Goal: Obtain resource: Obtain resource

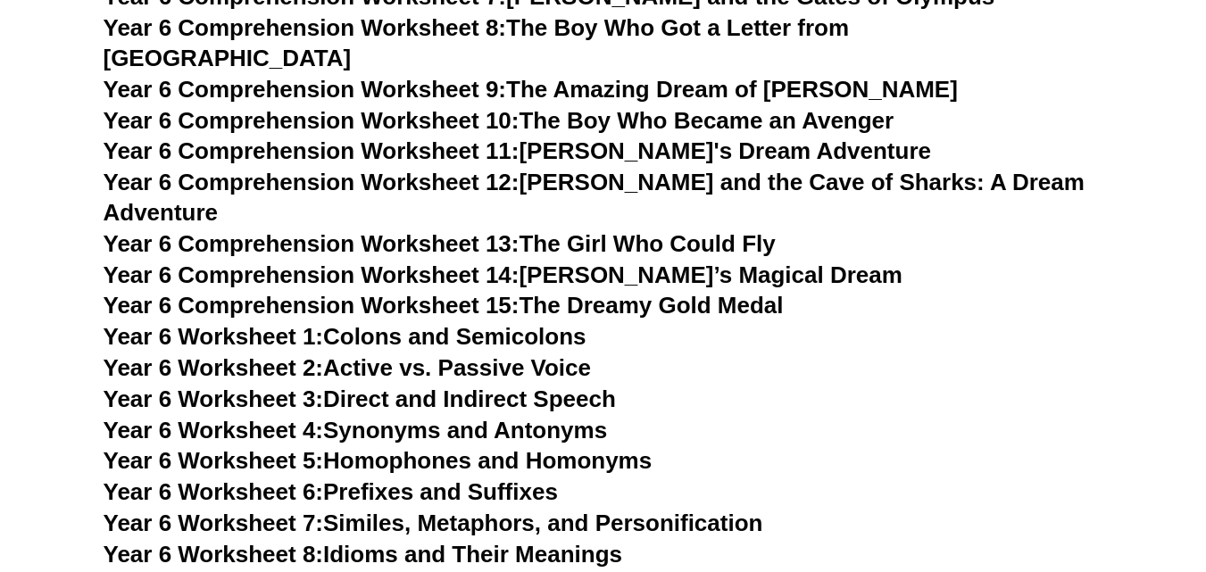
scroll to position [10324, 0]
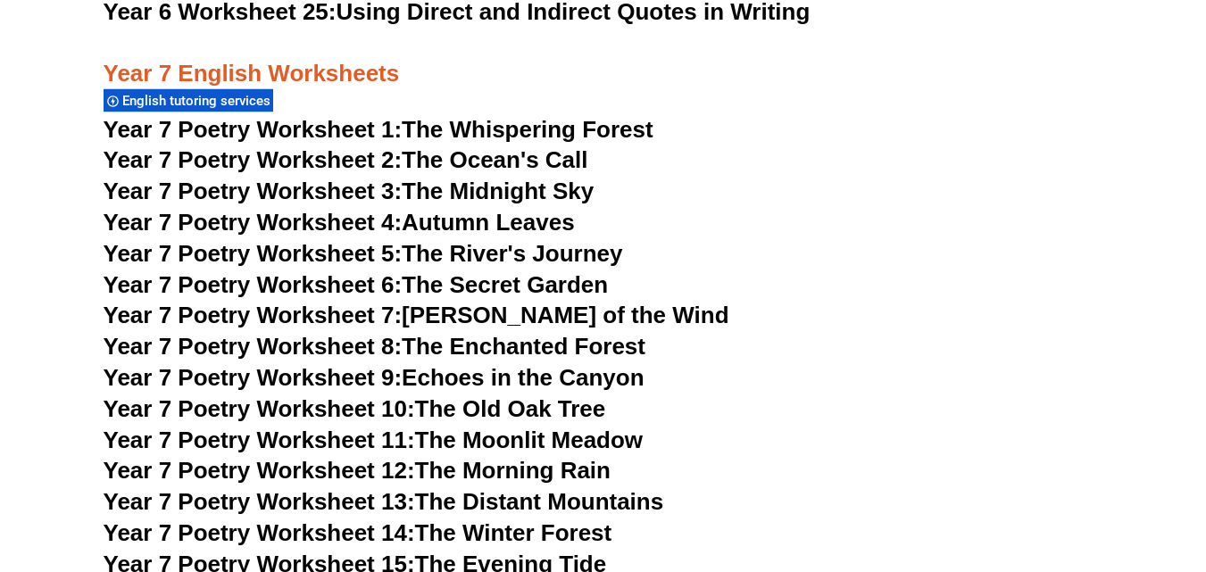
scroll to position [11276, 0]
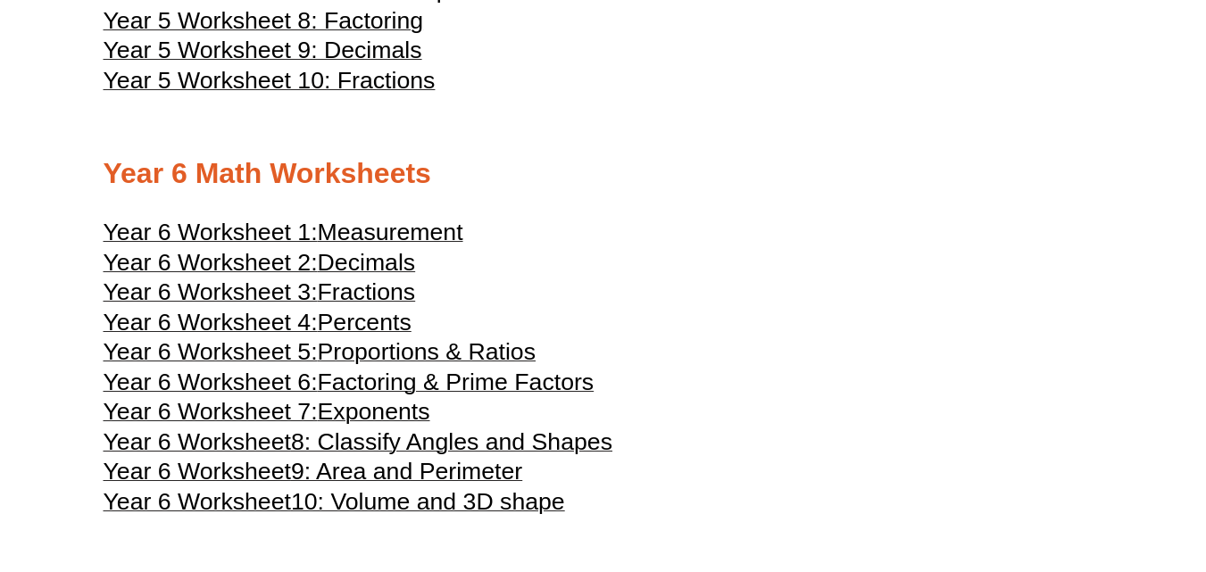
scroll to position [2951, 0]
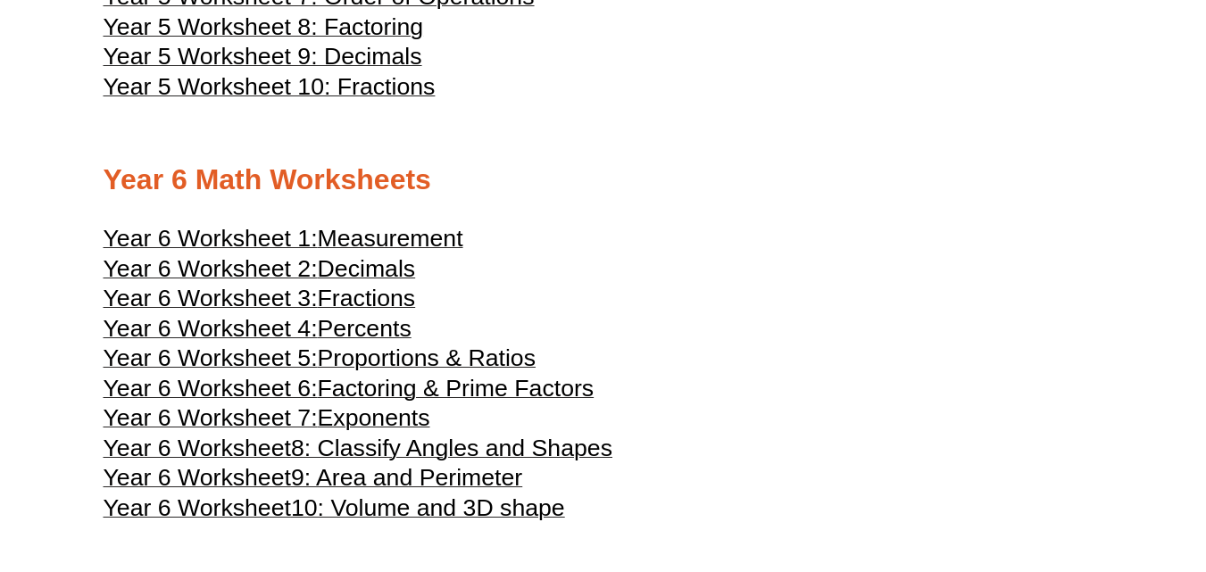
click at [315, 267] on span "Year 6 Worksheet 2:" at bounding box center [211, 268] width 214 height 27
click at [326, 240] on span "Measurement" at bounding box center [390, 238] width 145 height 27
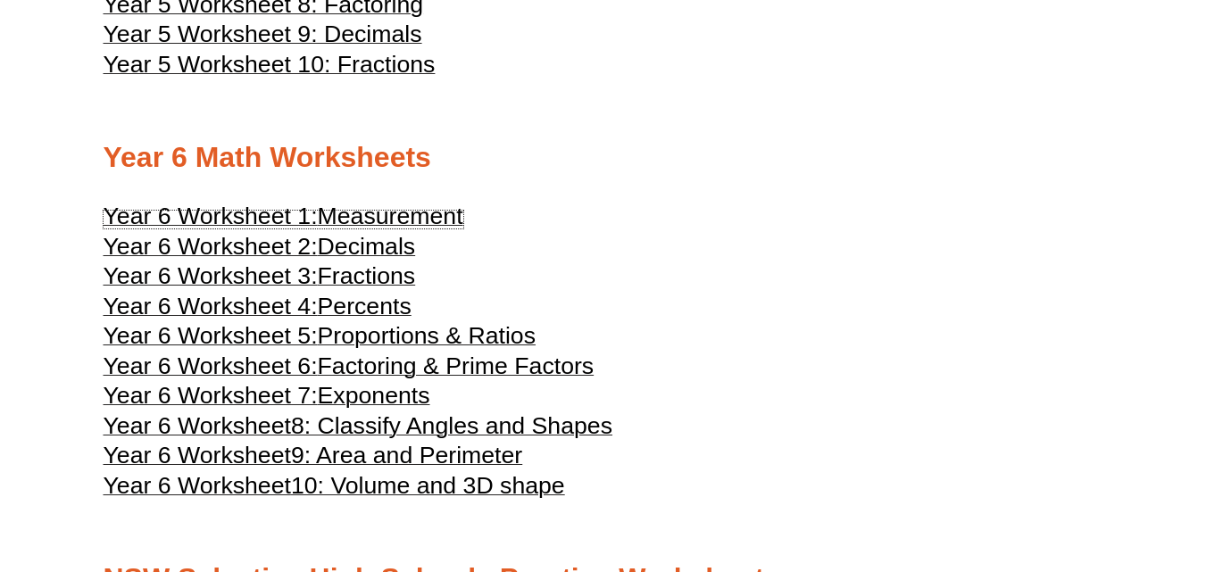
scroll to position [2974, 0]
click at [477, 167] on h2 "Year 6 Math Worksheets" at bounding box center [604, 156] width 1000 height 37
click at [363, 211] on span "Measurement" at bounding box center [390, 215] width 145 height 27
